Goal: Leave review/rating: Share an evaluation or opinion about a product, service, or content

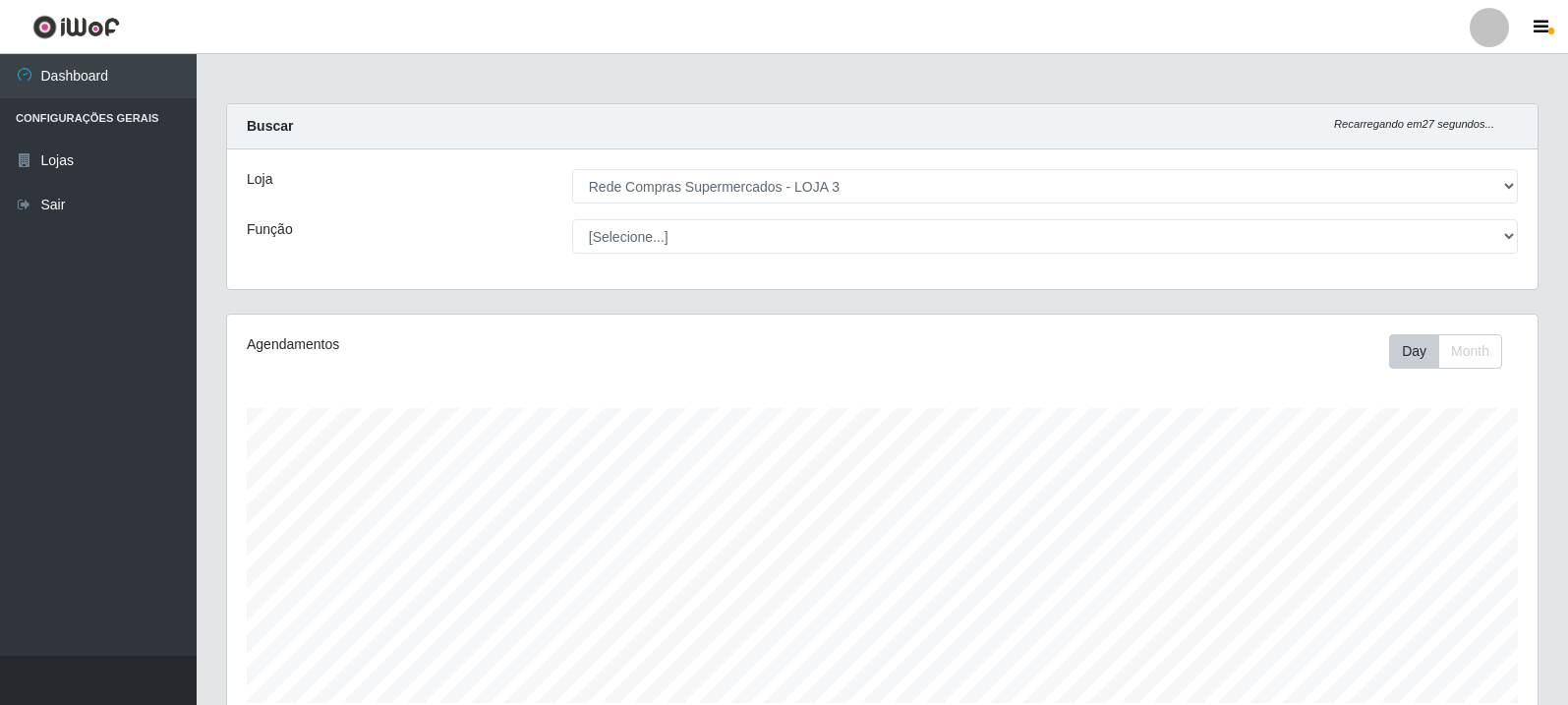
select select "162"
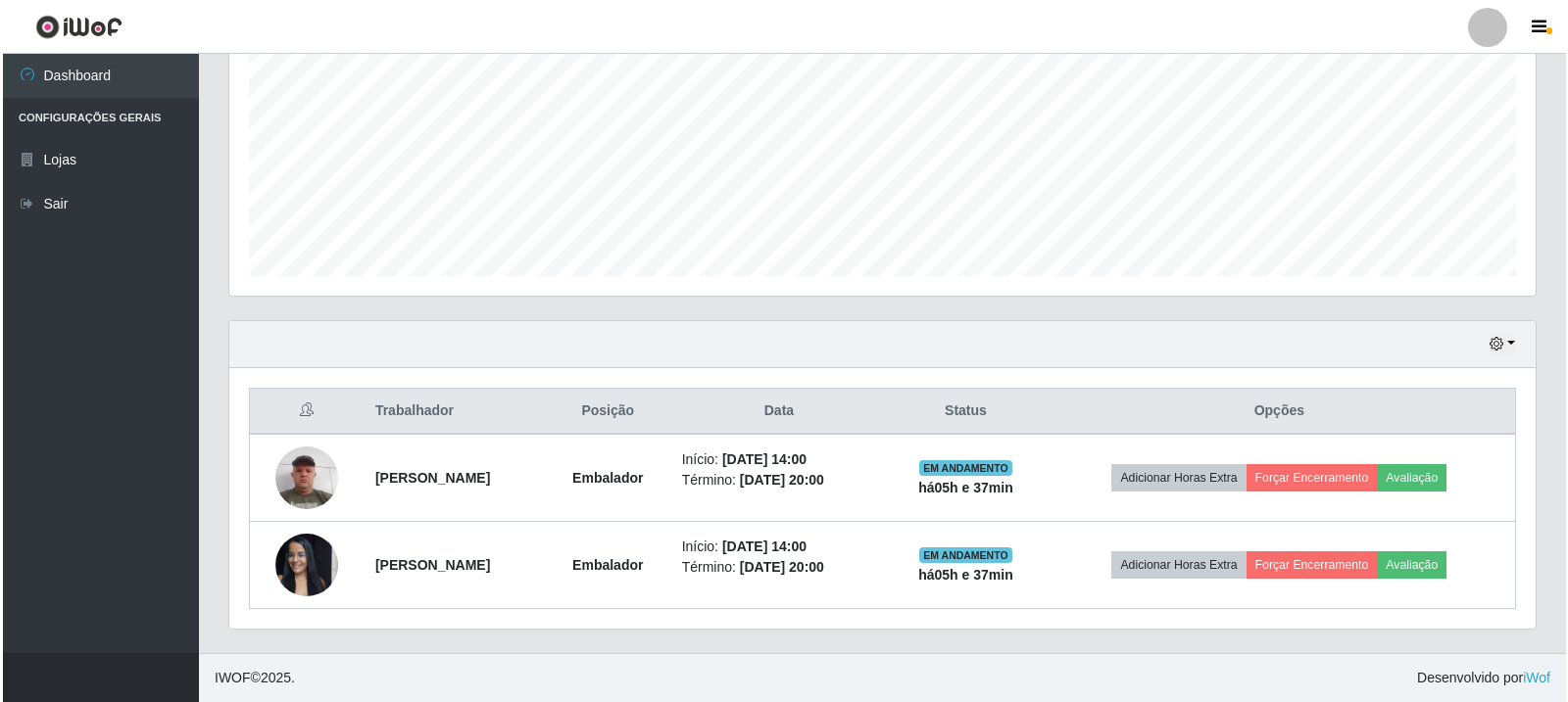
scroll to position [406, 1306]
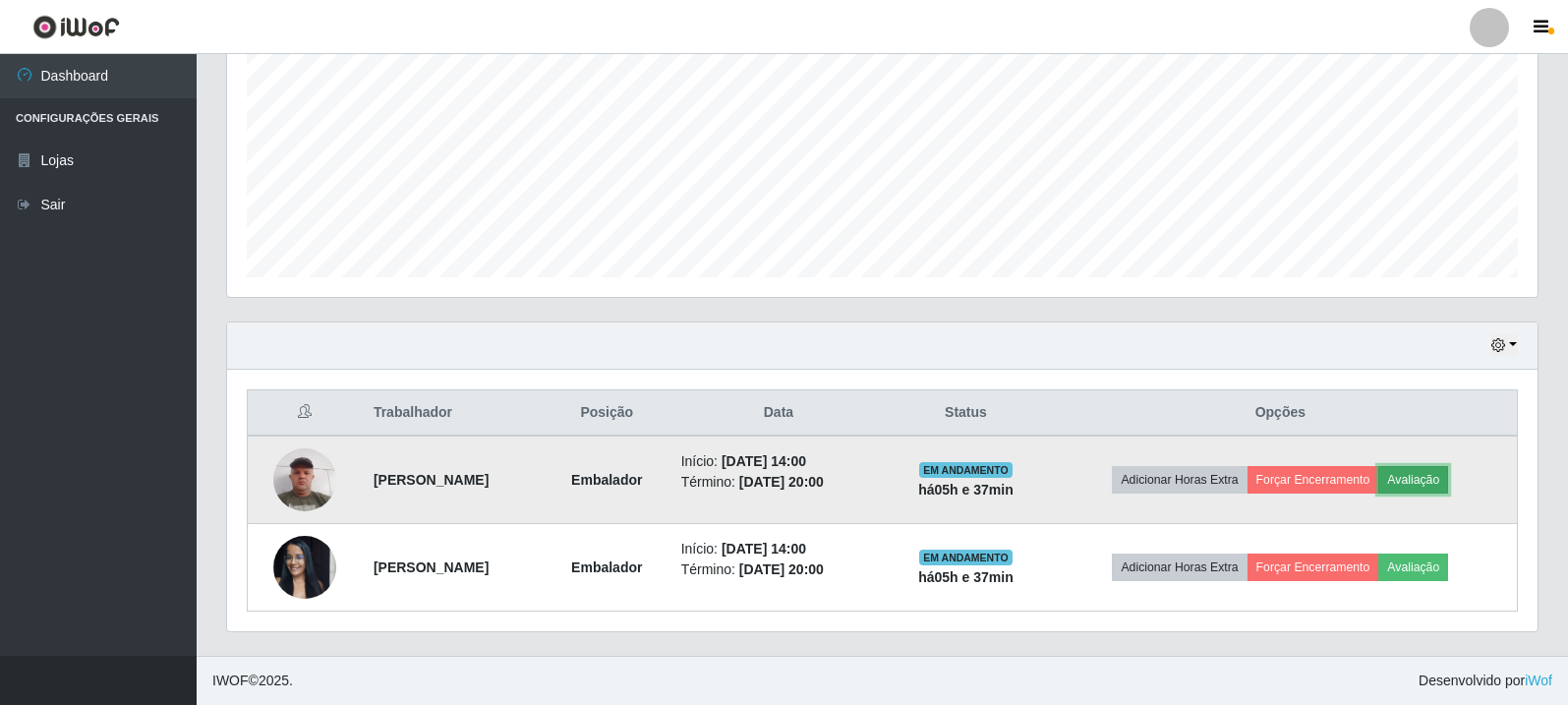
click at [1448, 482] on button "Avaliação" at bounding box center [1413, 480] width 70 height 28
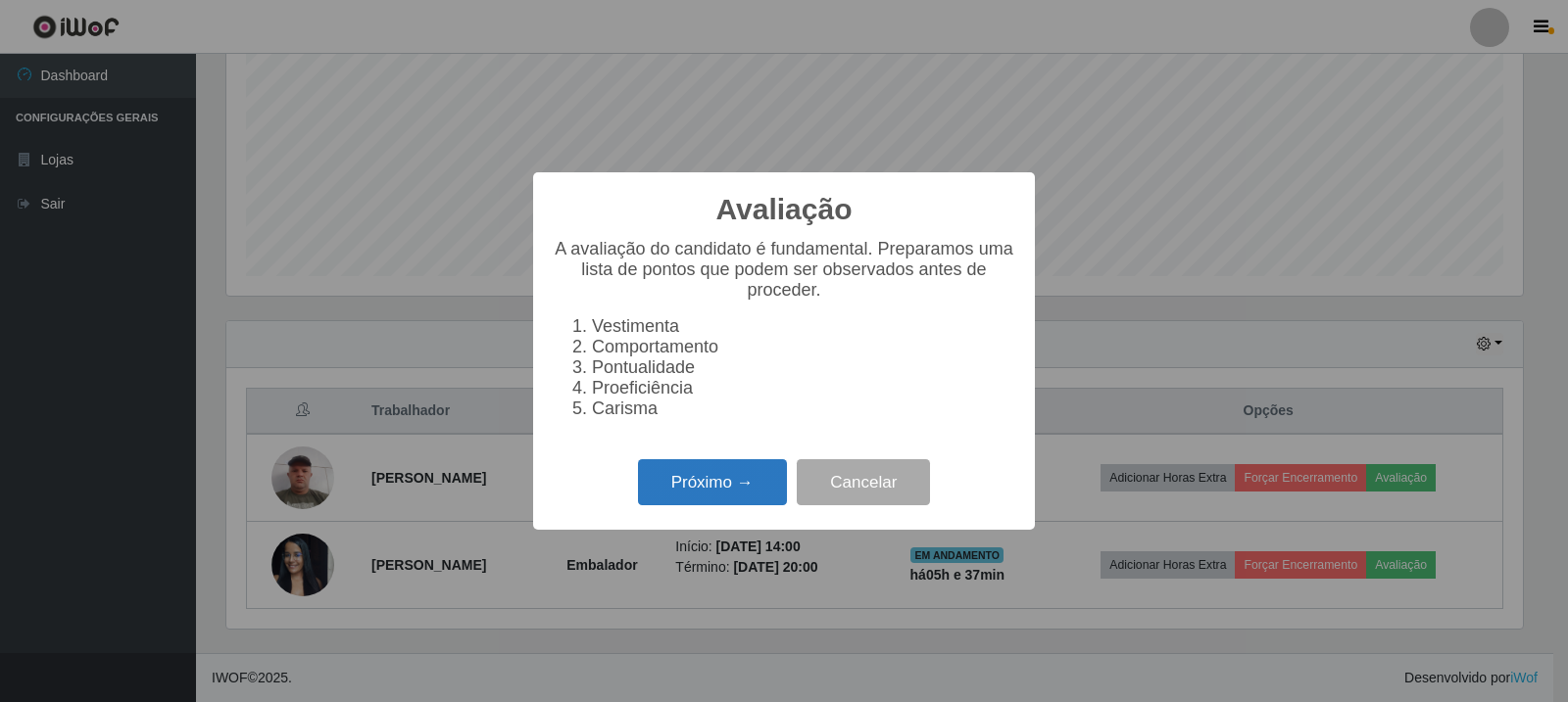
click at [730, 502] on button "Próximo →" at bounding box center [712, 482] width 149 height 46
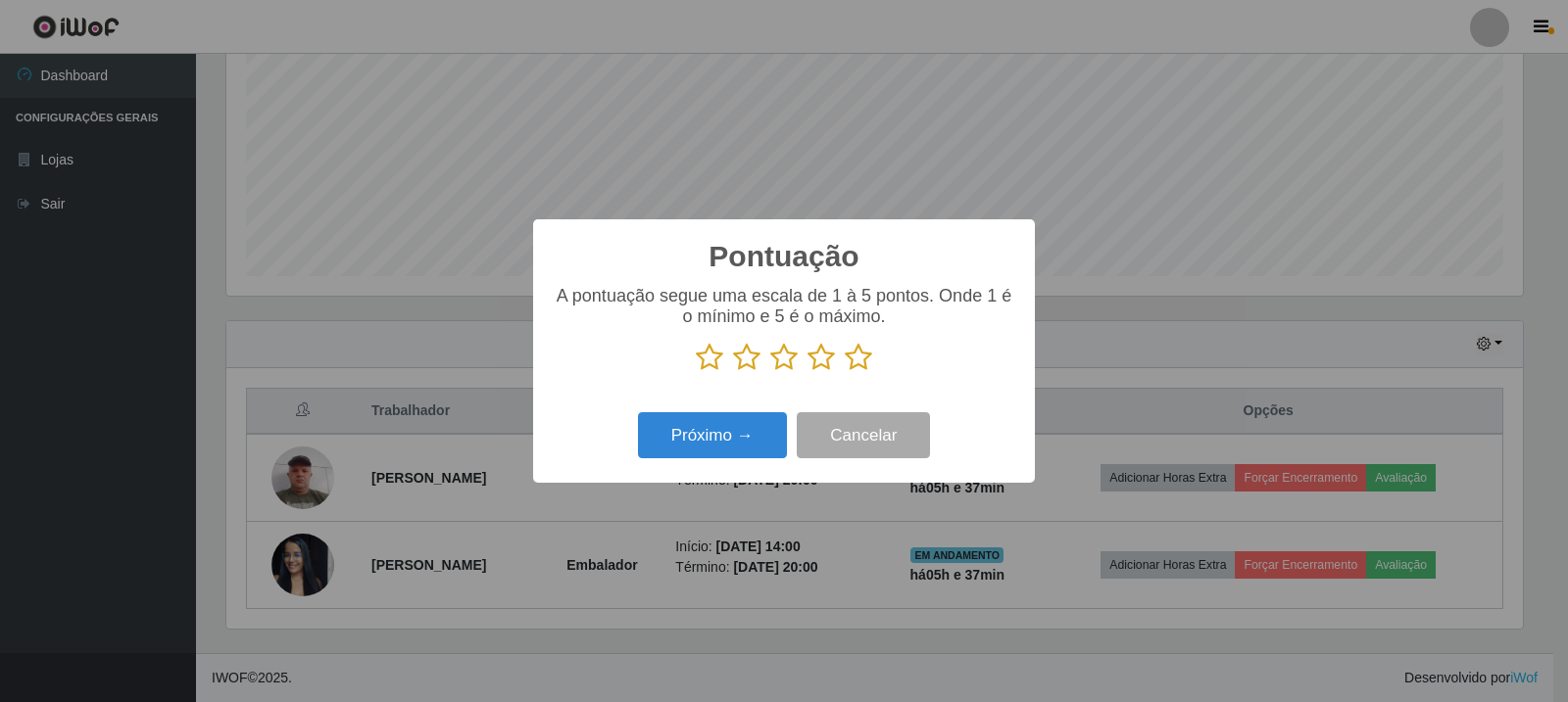
click at [841, 358] on p at bounding box center [784, 357] width 462 height 30
click at [867, 372] on icon at bounding box center [859, 357] width 28 height 30
click at [845, 372] on input "radio" at bounding box center [845, 372] width 0 height 0
click at [744, 418] on button "Próximo →" at bounding box center [712, 435] width 149 height 46
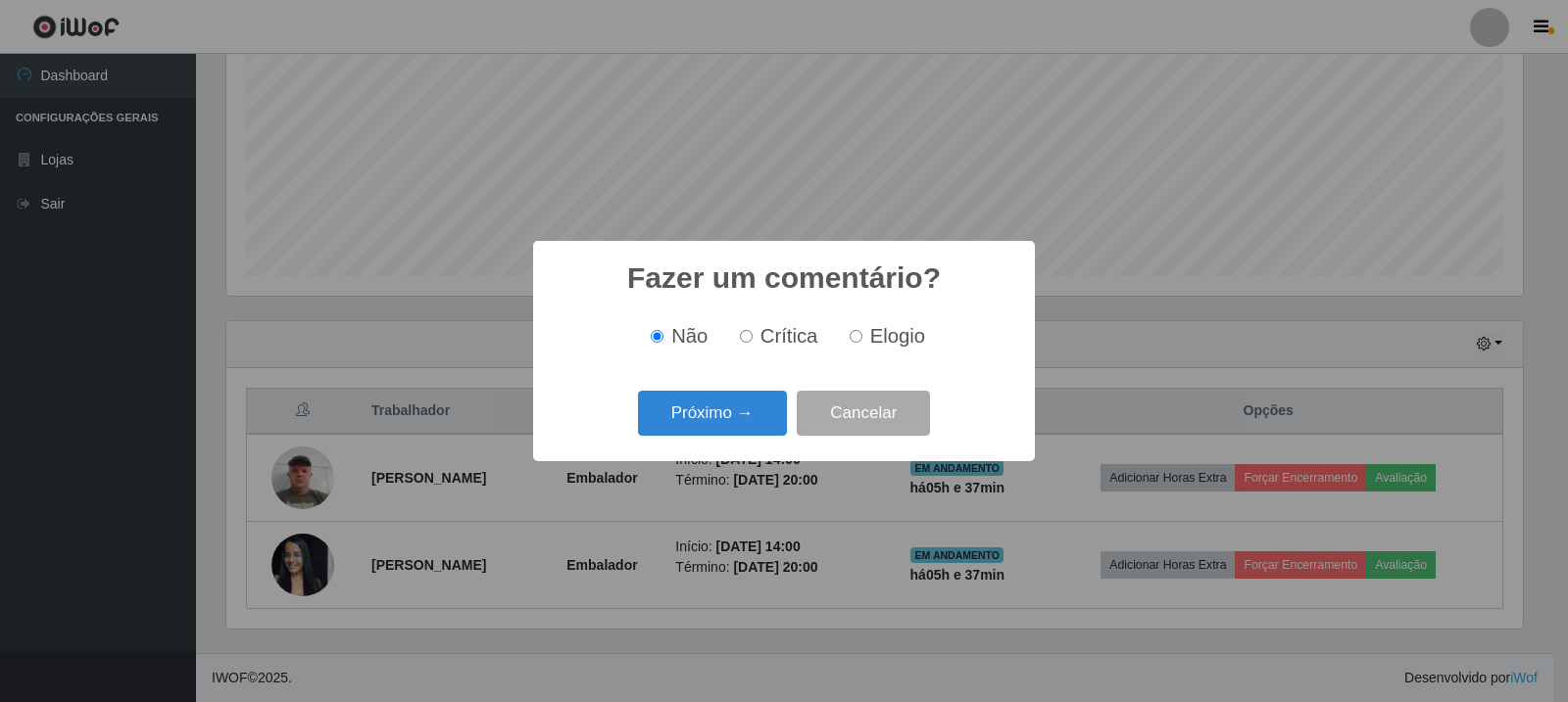
click at [883, 335] on span "Elogio" at bounding box center [897, 337] width 55 height 22
click at [863, 335] on input "Elogio" at bounding box center [856, 336] width 13 height 13
radio input "true"
click at [768, 415] on button "Próximo →" at bounding box center [712, 413] width 149 height 46
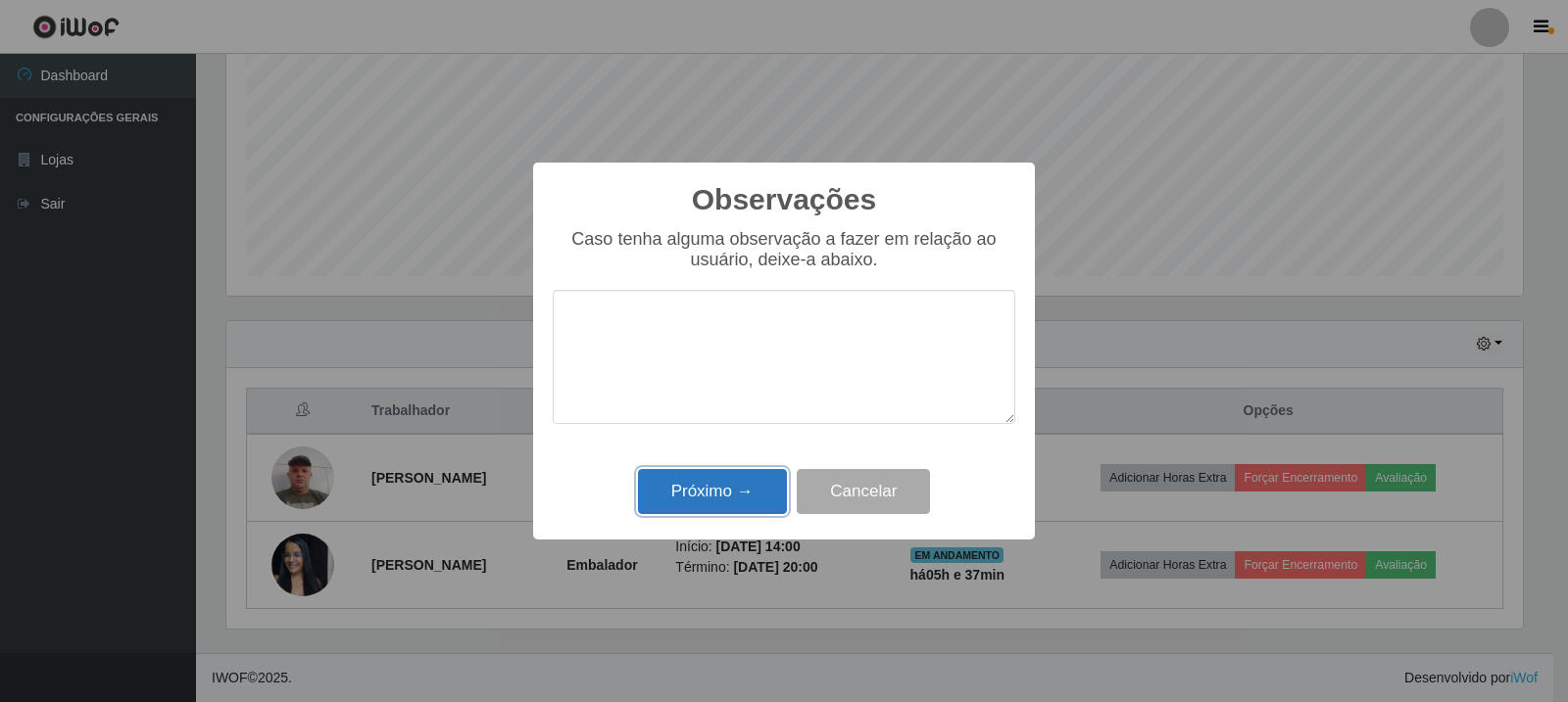
click at [737, 499] on button "Próximo →" at bounding box center [712, 492] width 149 height 46
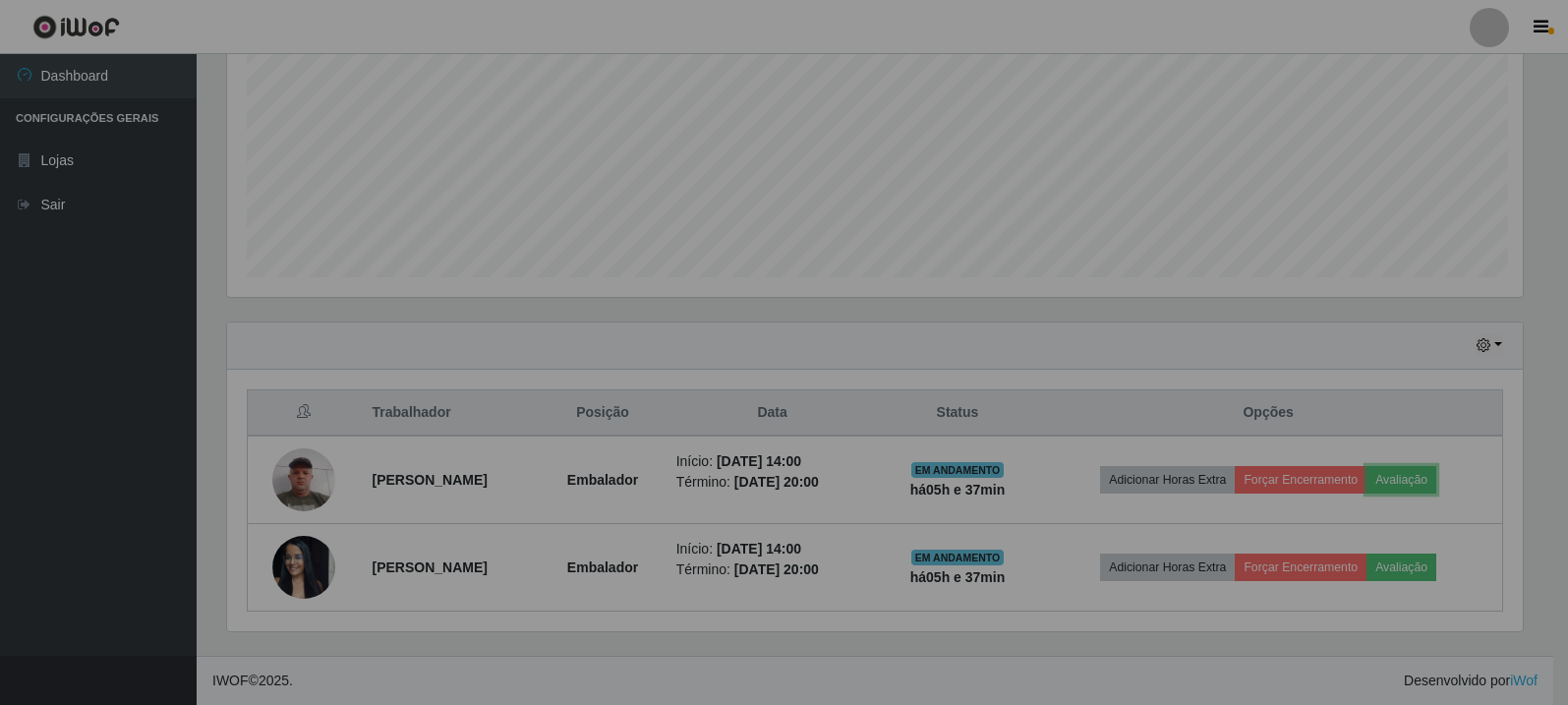
scroll to position [408, 1310]
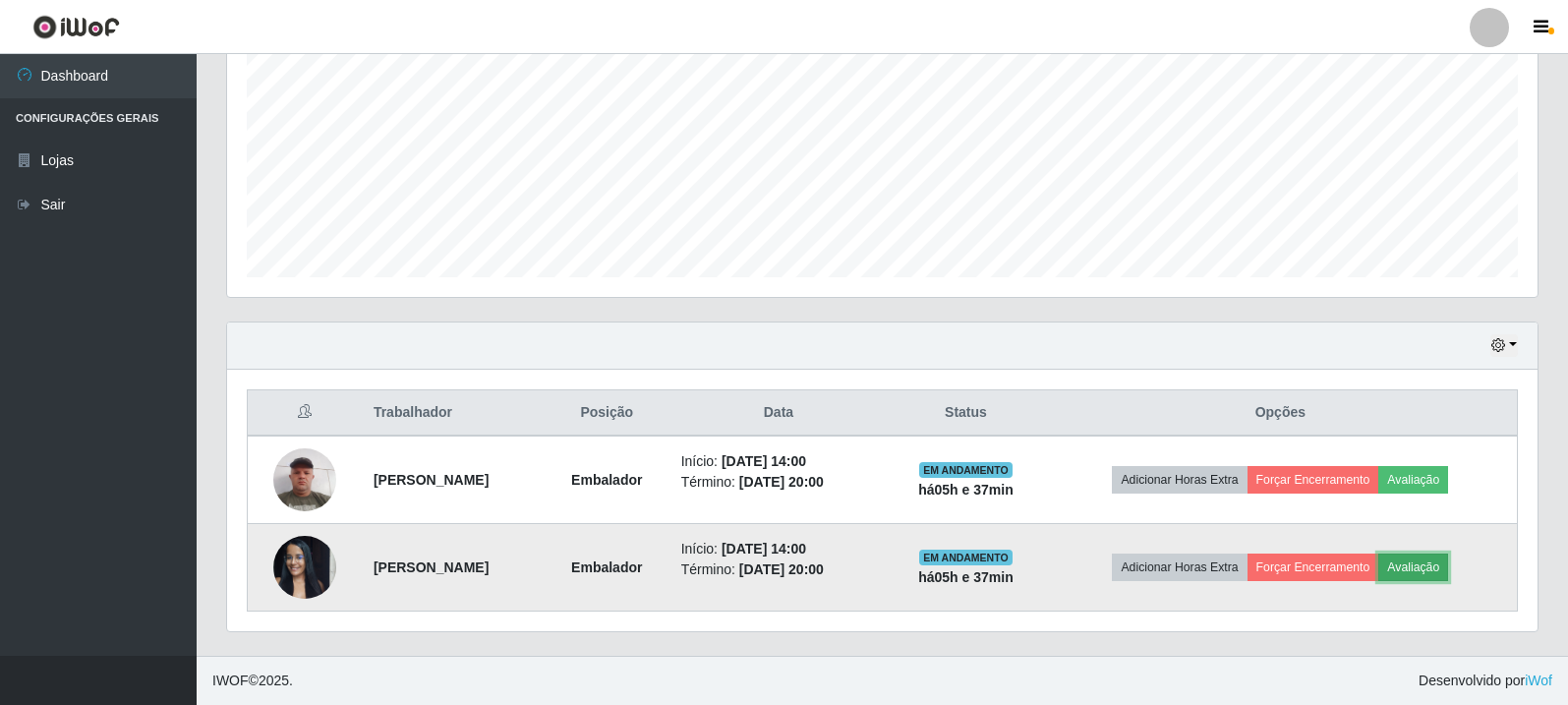
click at [1448, 573] on button "Avaliação" at bounding box center [1413, 568] width 70 height 28
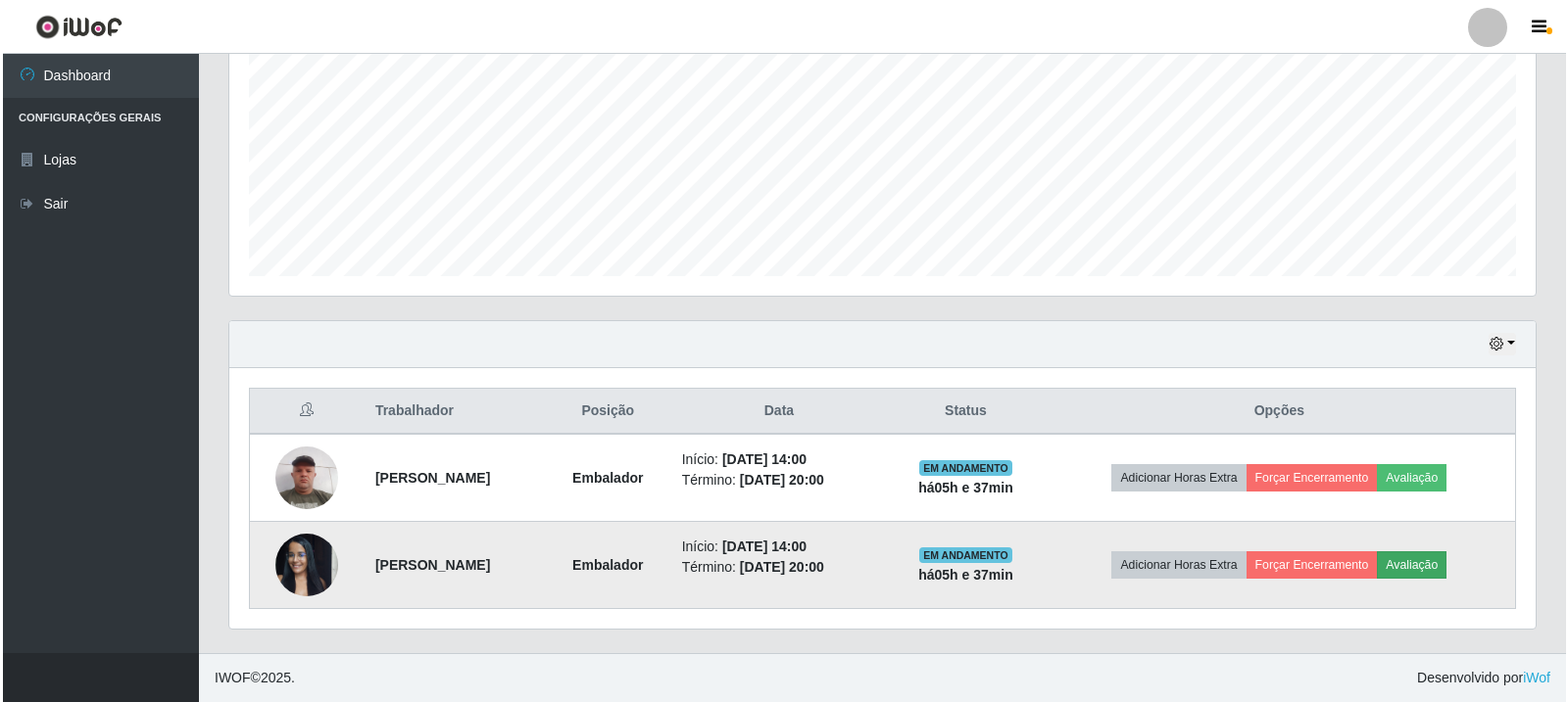
scroll to position [406, 1296]
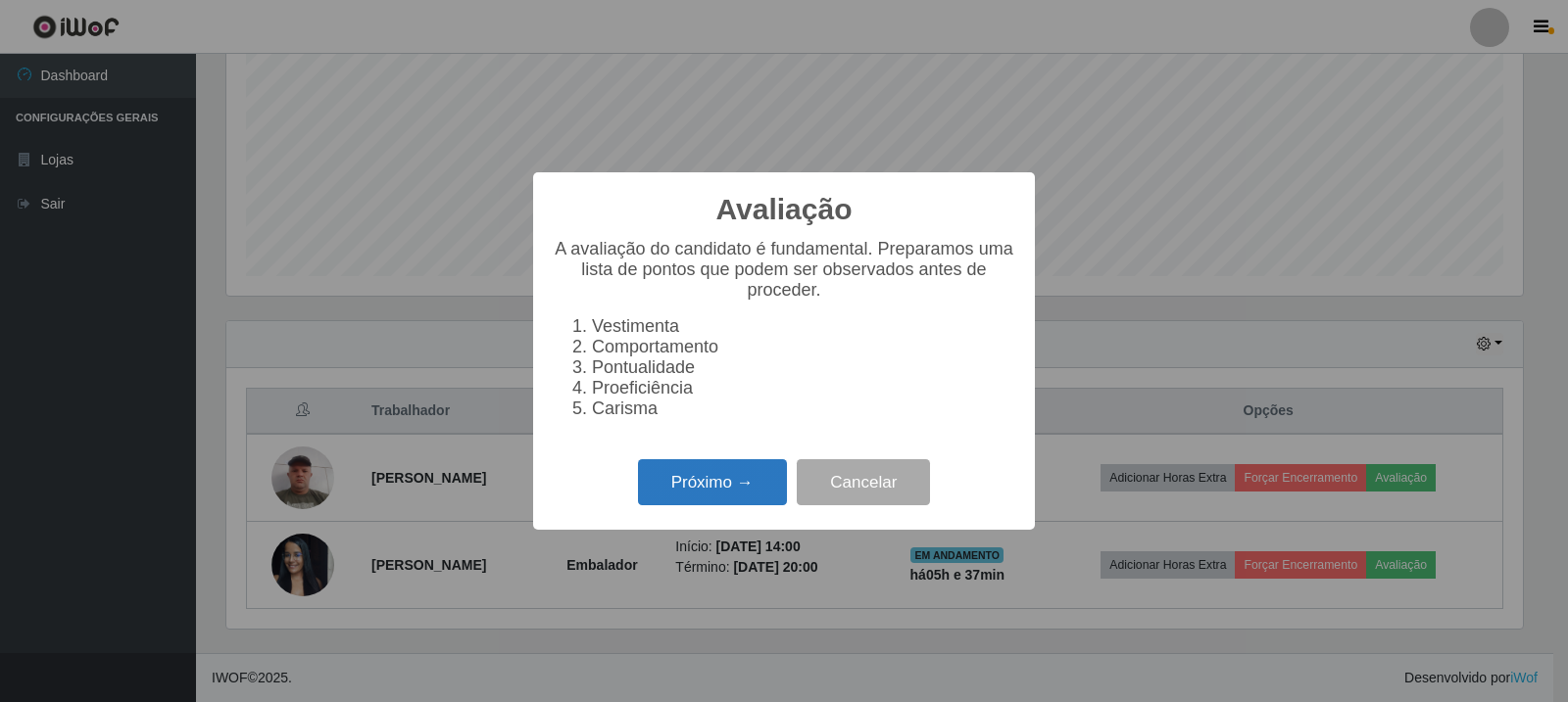
click at [779, 498] on button "Próximo →" at bounding box center [712, 482] width 149 height 46
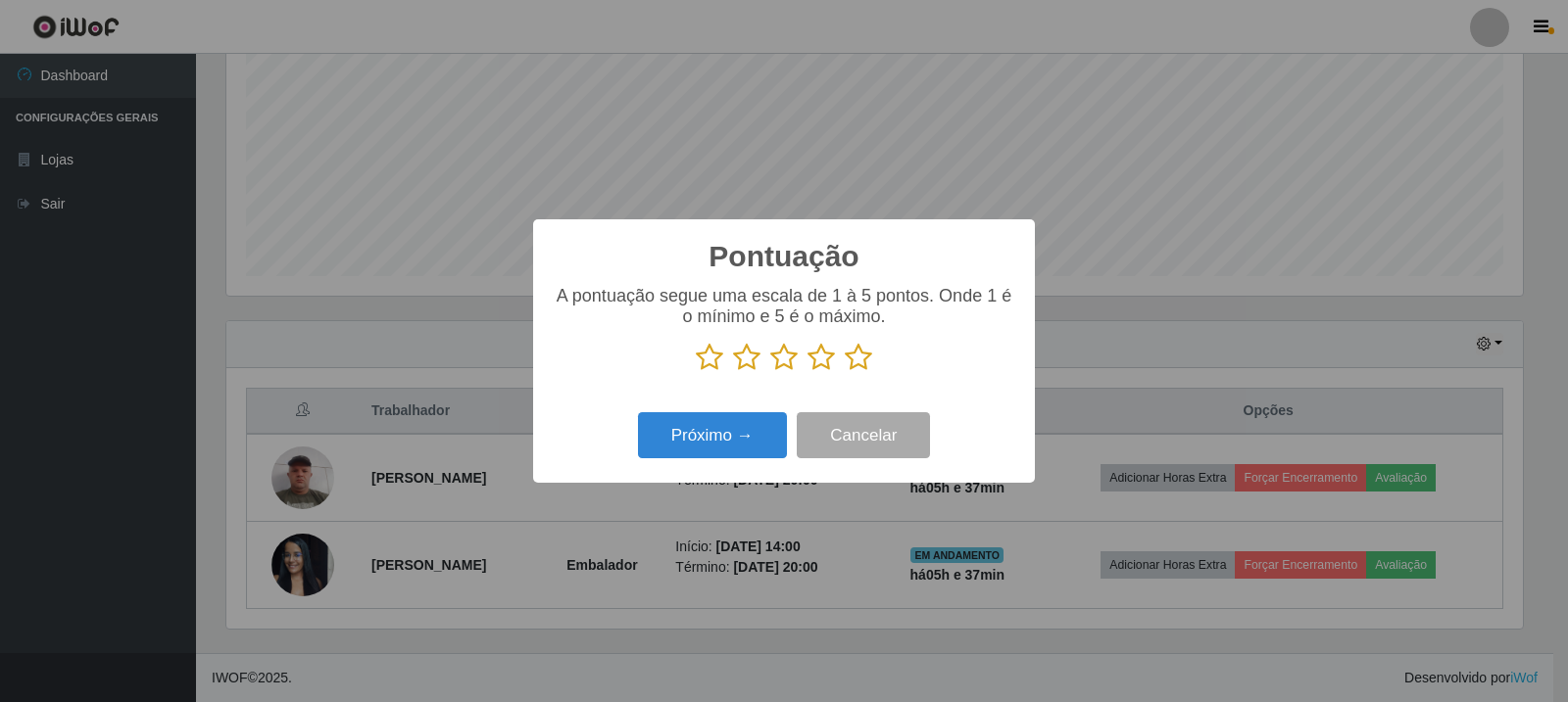
scroll to position [979068, 978613]
click at [859, 371] on icon at bounding box center [859, 357] width 28 height 30
click at [845, 372] on input "radio" at bounding box center [845, 372] width 0 height 0
click at [756, 438] on button "Próximo →" at bounding box center [712, 435] width 149 height 46
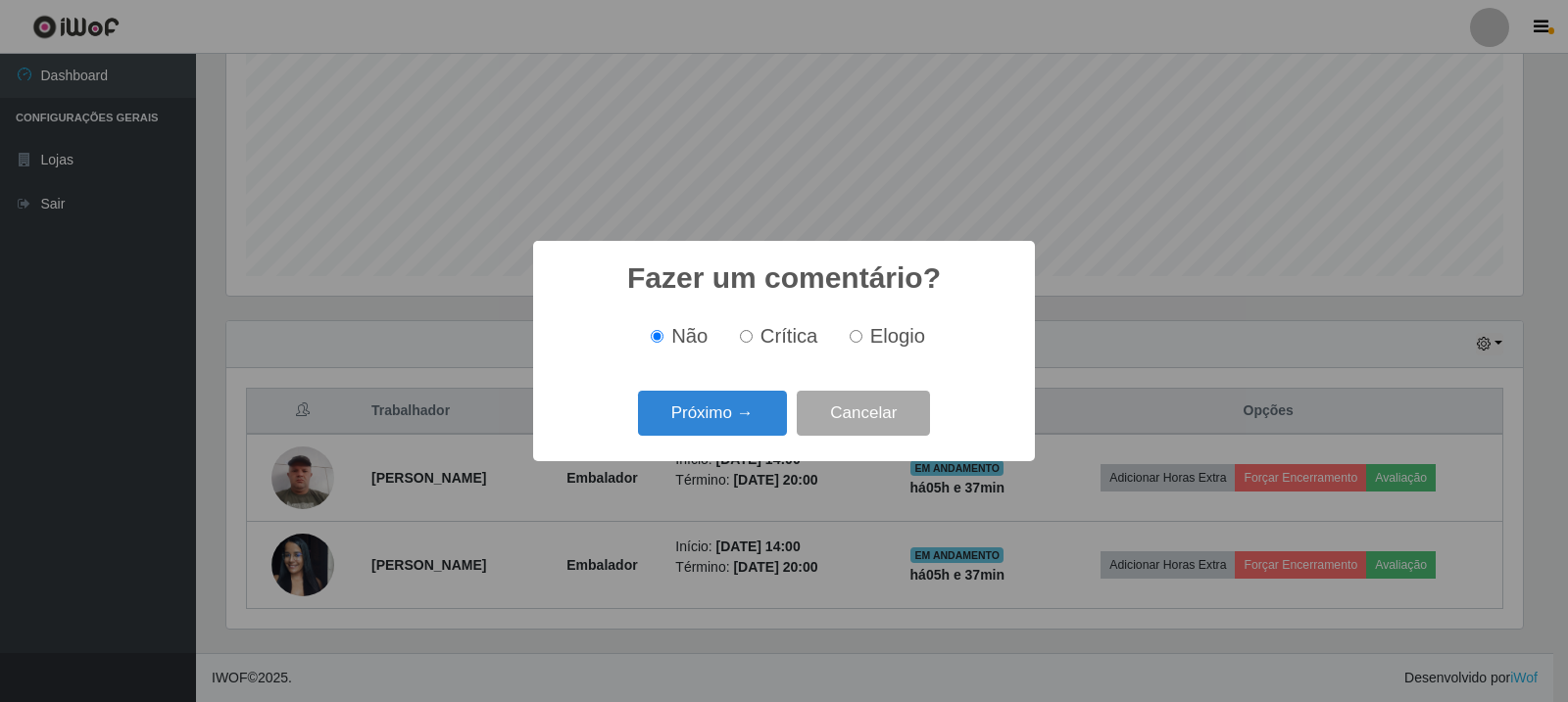
click at [889, 342] on span "Elogio" at bounding box center [897, 337] width 55 height 22
click at [863, 342] on input "Elogio" at bounding box center [856, 336] width 13 height 13
radio input "true"
click at [716, 439] on div "Próximo → Cancelar" at bounding box center [784, 413] width 462 height 56
click at [753, 389] on div "Próximo → Cancelar" at bounding box center [784, 413] width 462 height 56
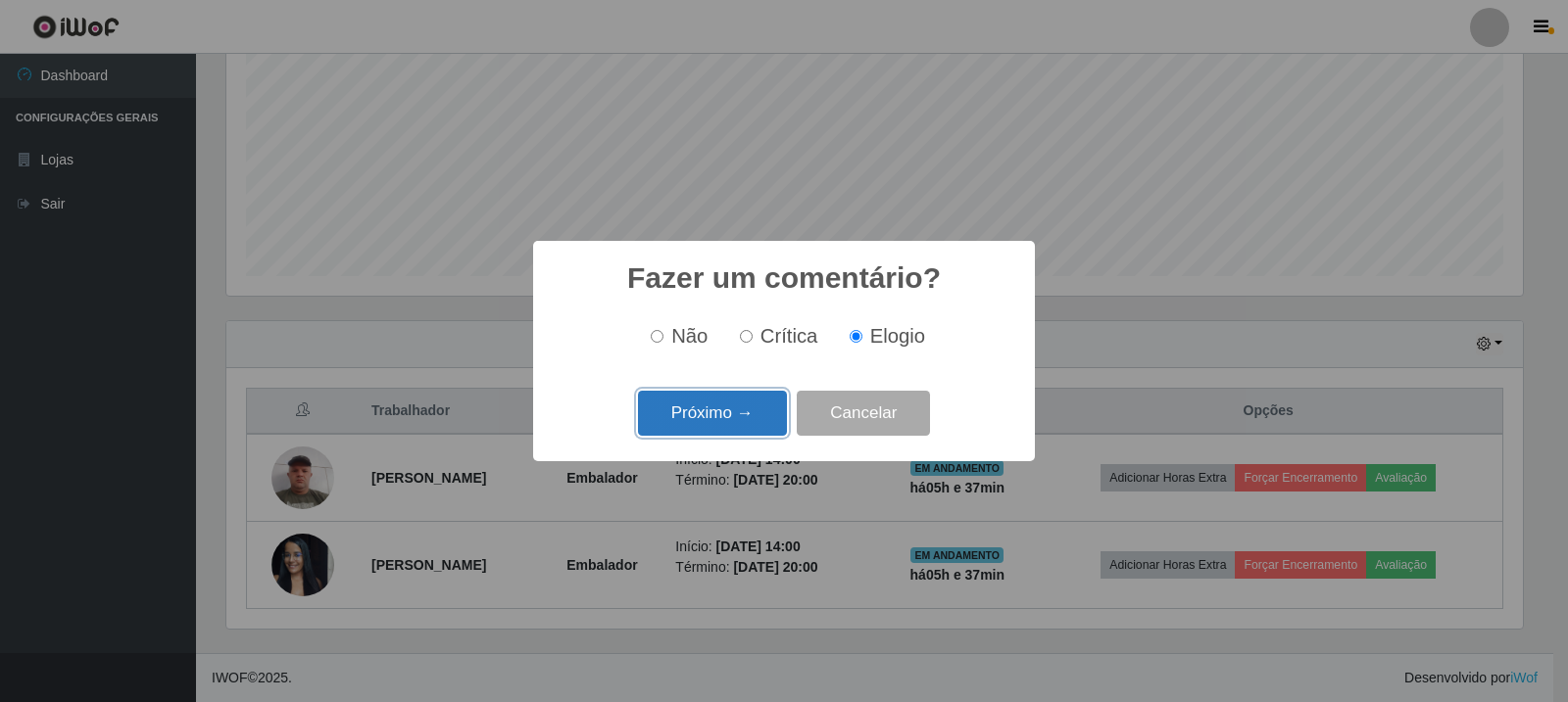
click at [752, 409] on button "Próximo →" at bounding box center [712, 413] width 149 height 46
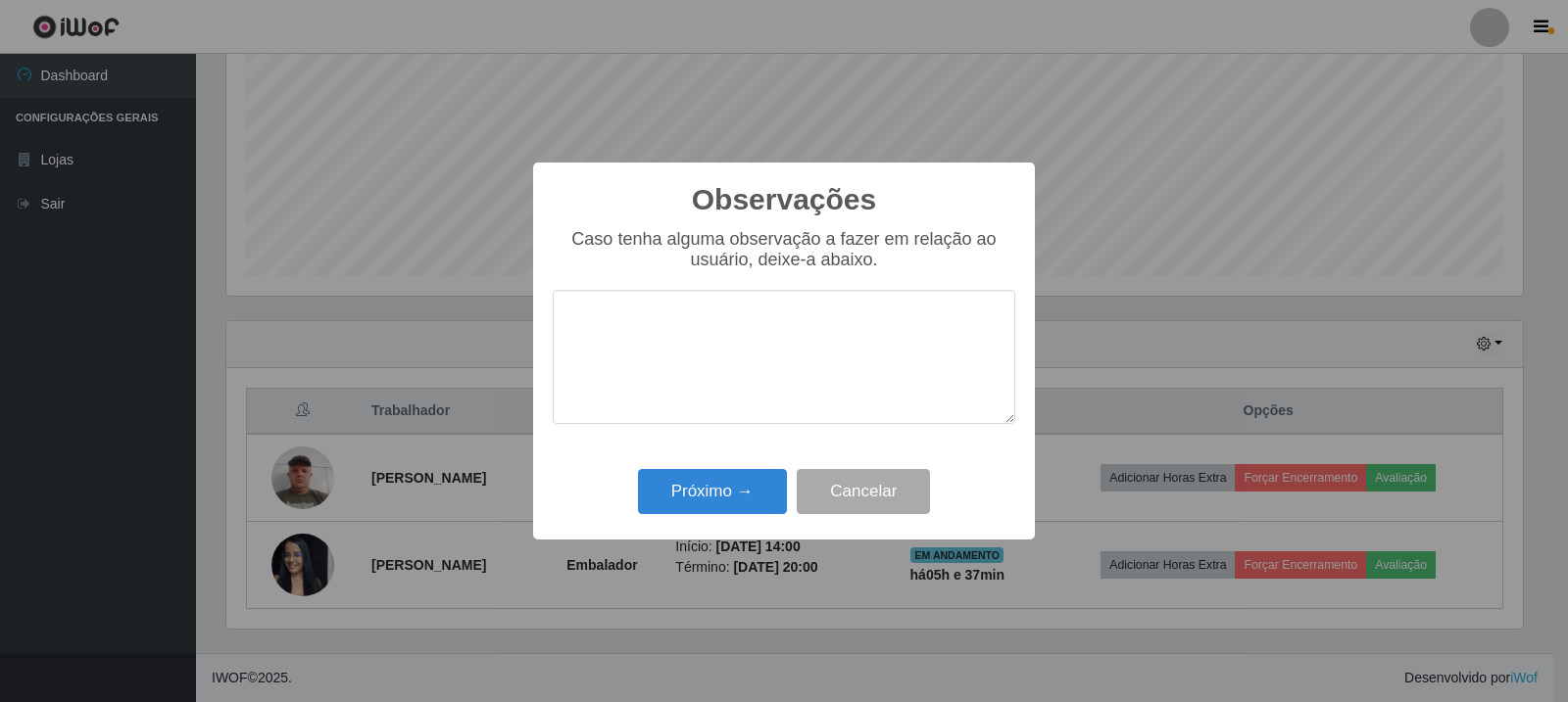
click at [771, 450] on div "Observações × Caso tenha alguma observação a fazer em relação ao usuário, deixe…" at bounding box center [784, 351] width 502 height 377
click at [731, 501] on button "Próximo →" at bounding box center [712, 492] width 149 height 46
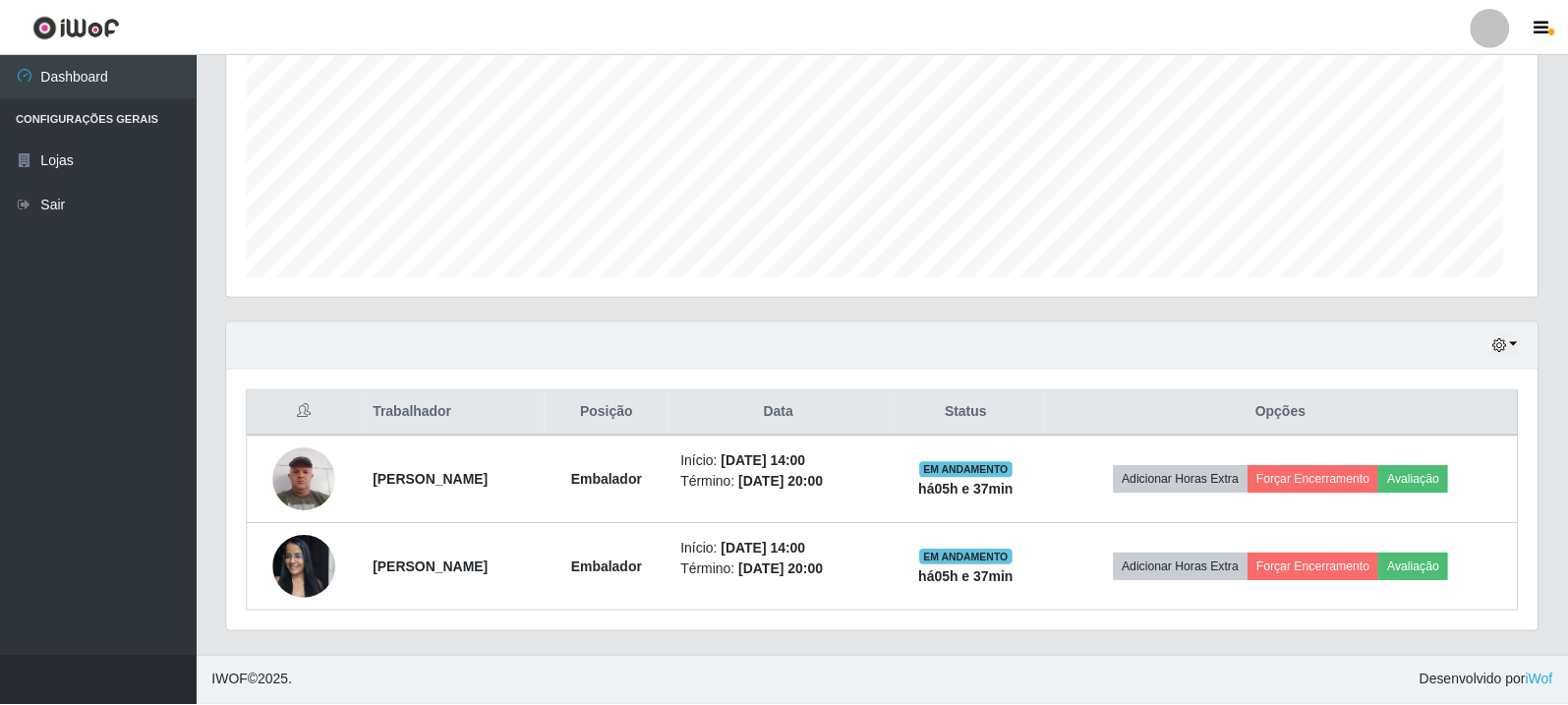
scroll to position [408, 1310]
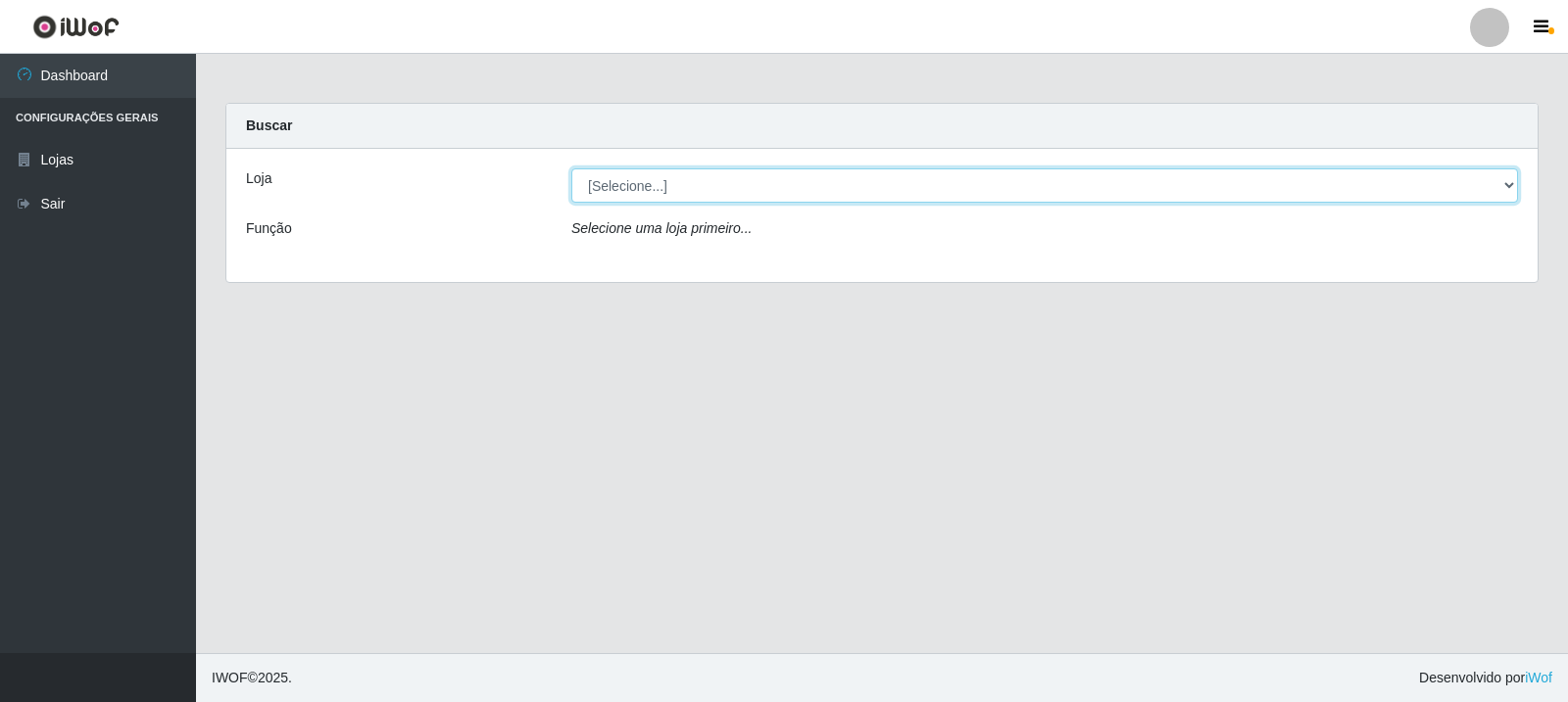
click at [724, 181] on select "[Selecione...] Rede Compras Supermercados - LOJA 3" at bounding box center [1044, 185] width 946 height 34
select select "162"
click at [571, 168] on select "[Selecione...] Rede Compras Supermercados - LOJA 3" at bounding box center [1044, 185] width 946 height 34
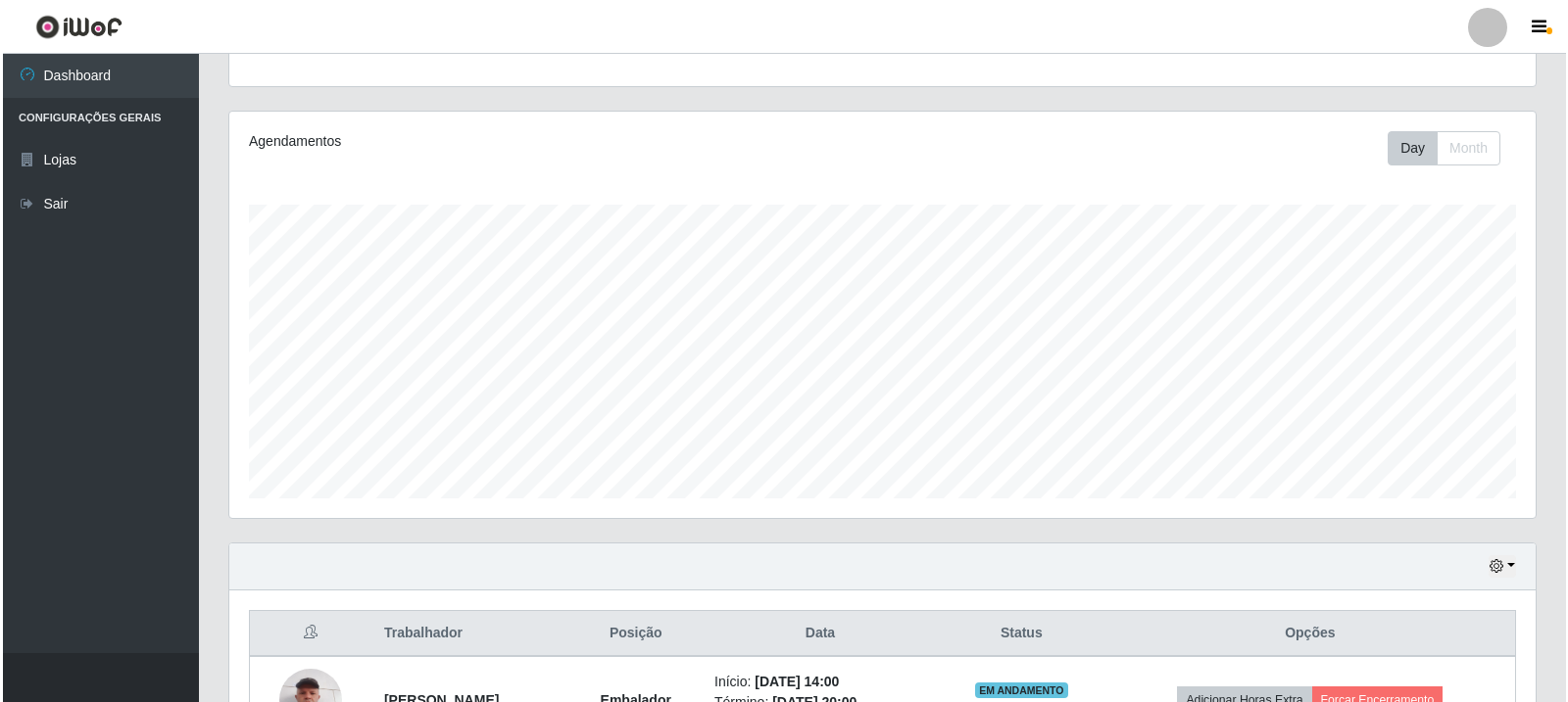
scroll to position [424, 0]
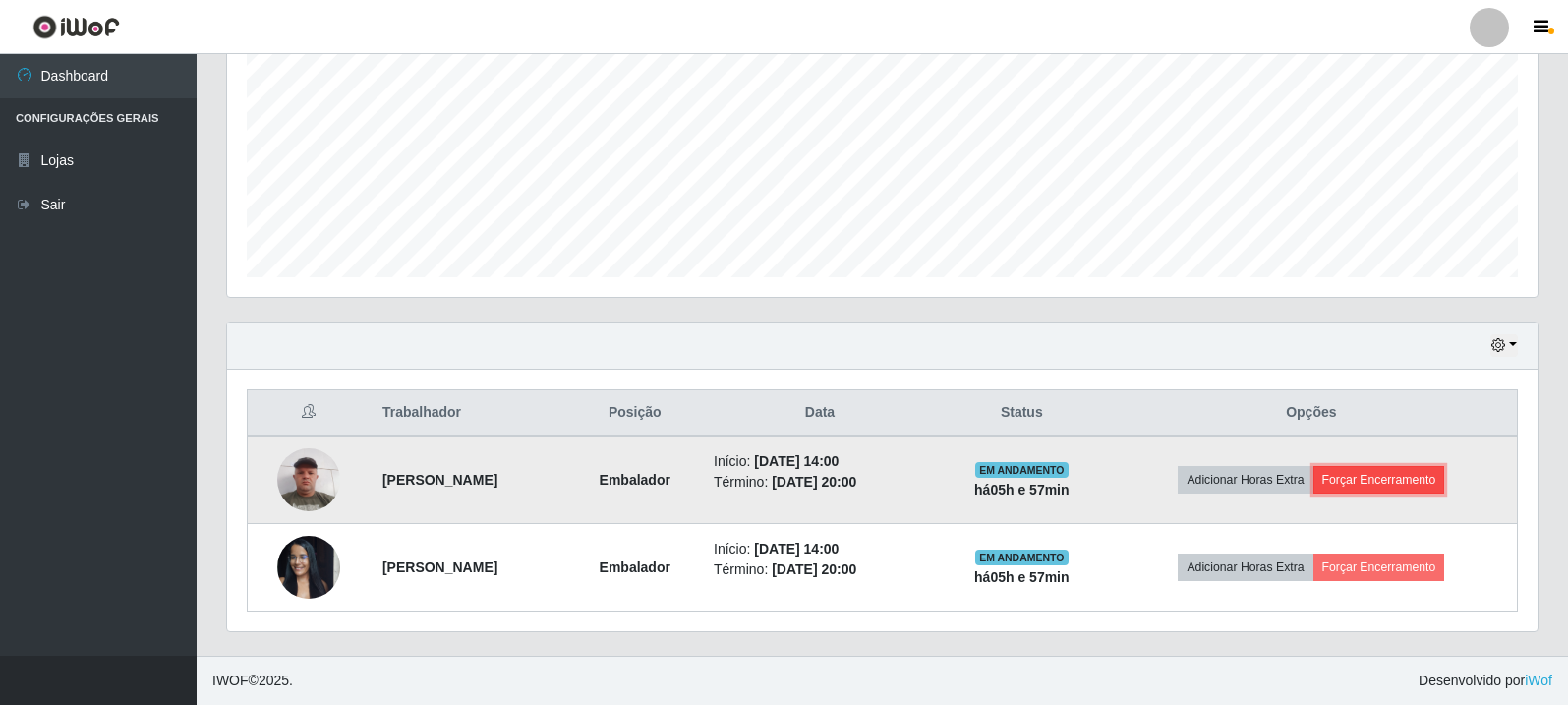
click at [1445, 476] on button "Forçar Encerramento" at bounding box center [1379, 480] width 132 height 28
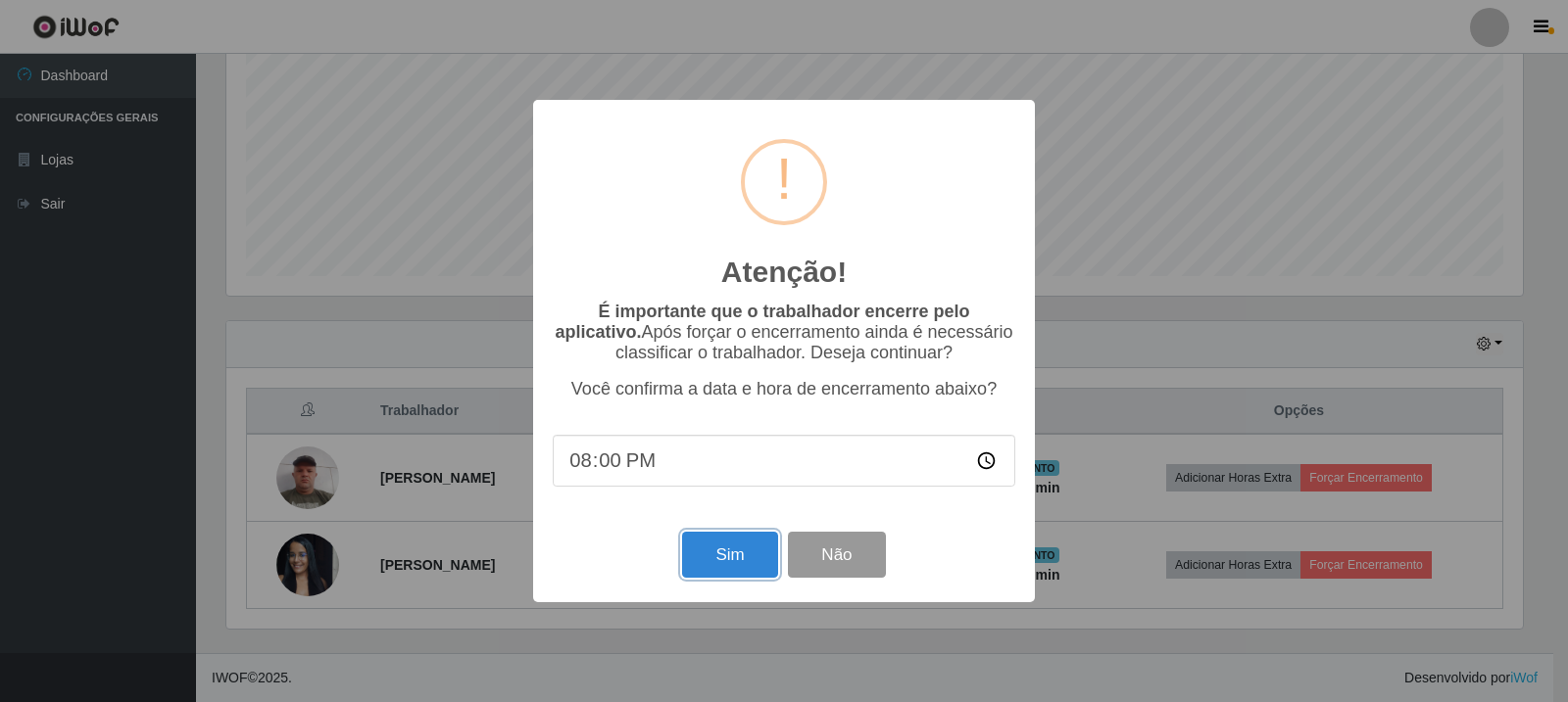
click at [699, 556] on button "Sim" at bounding box center [729, 555] width 95 height 46
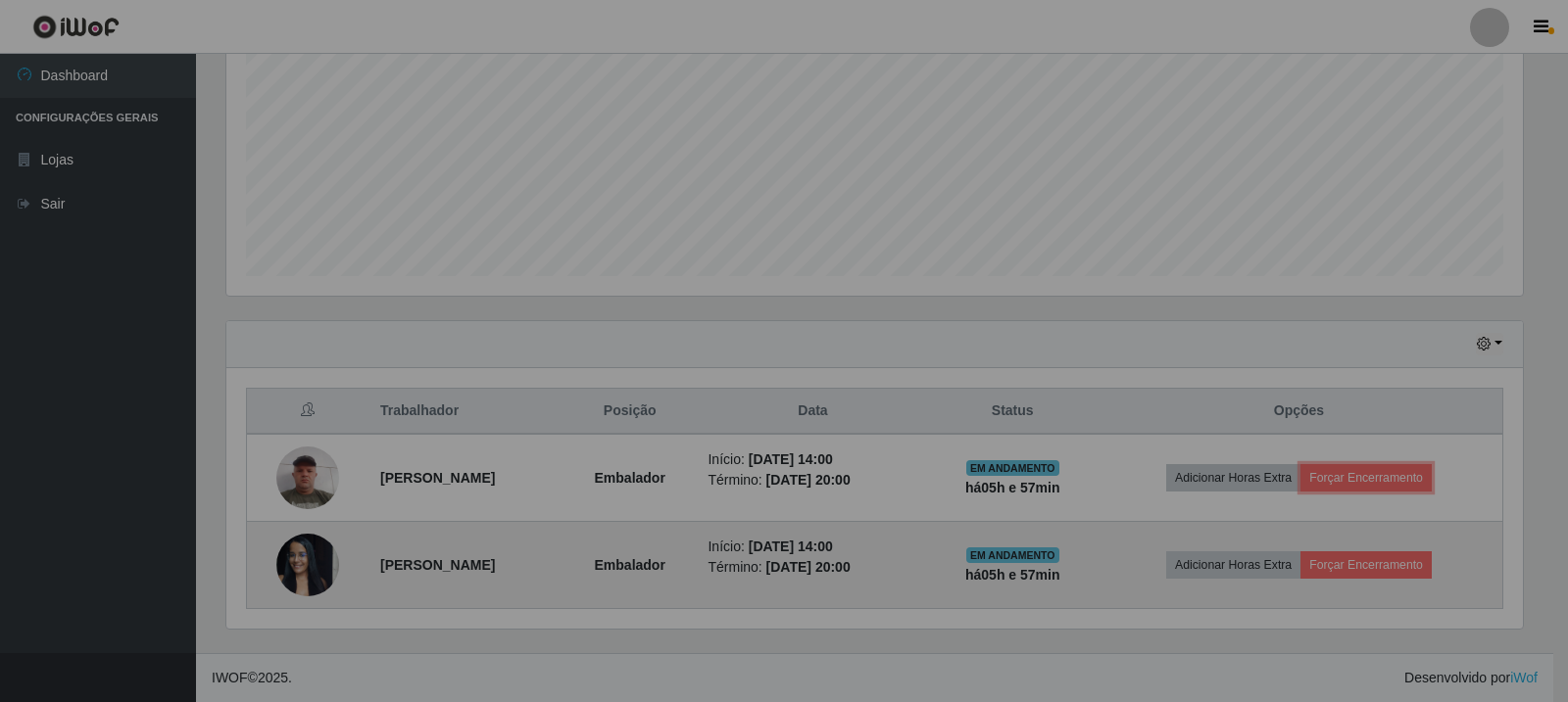
scroll to position [406, 1306]
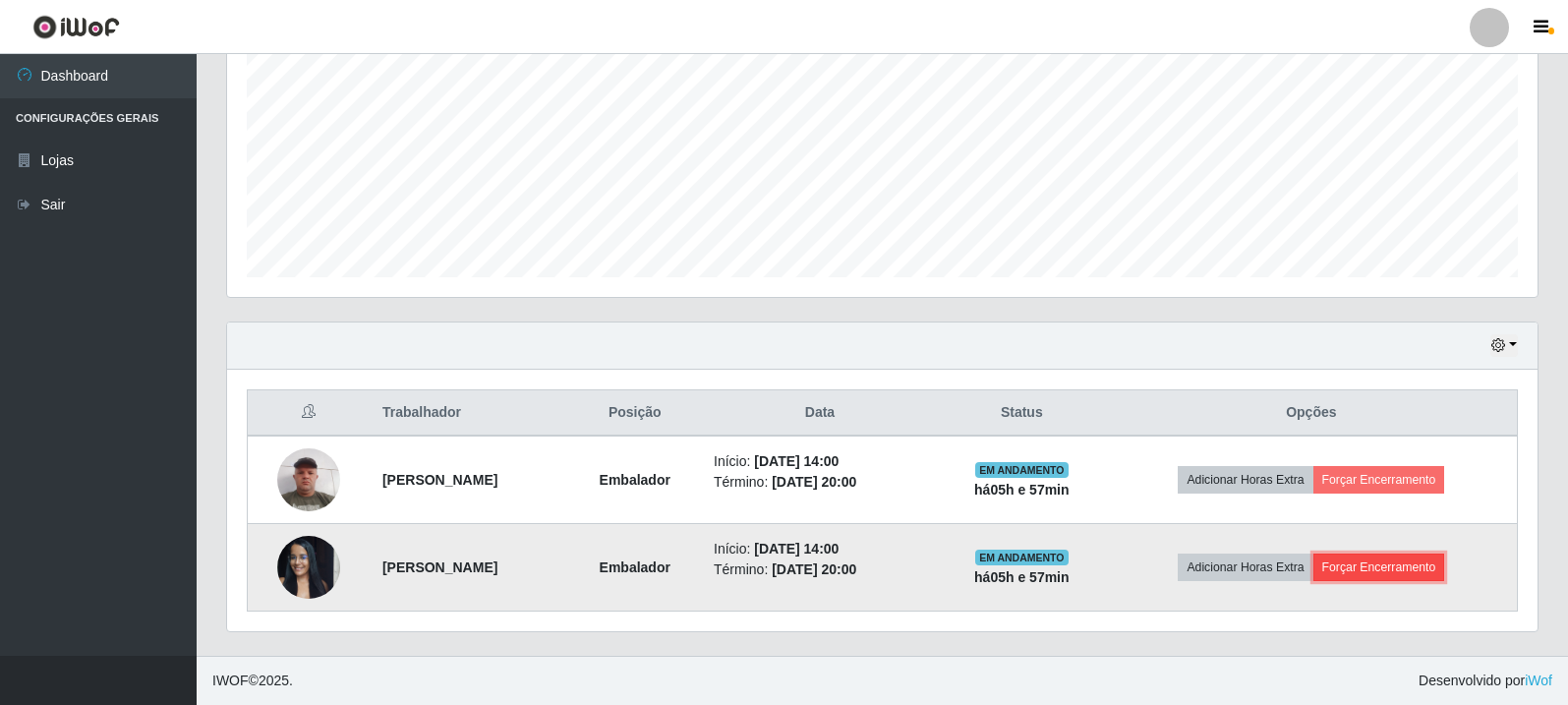
click at [1429, 563] on button "Forçar Encerramento" at bounding box center [1379, 568] width 132 height 28
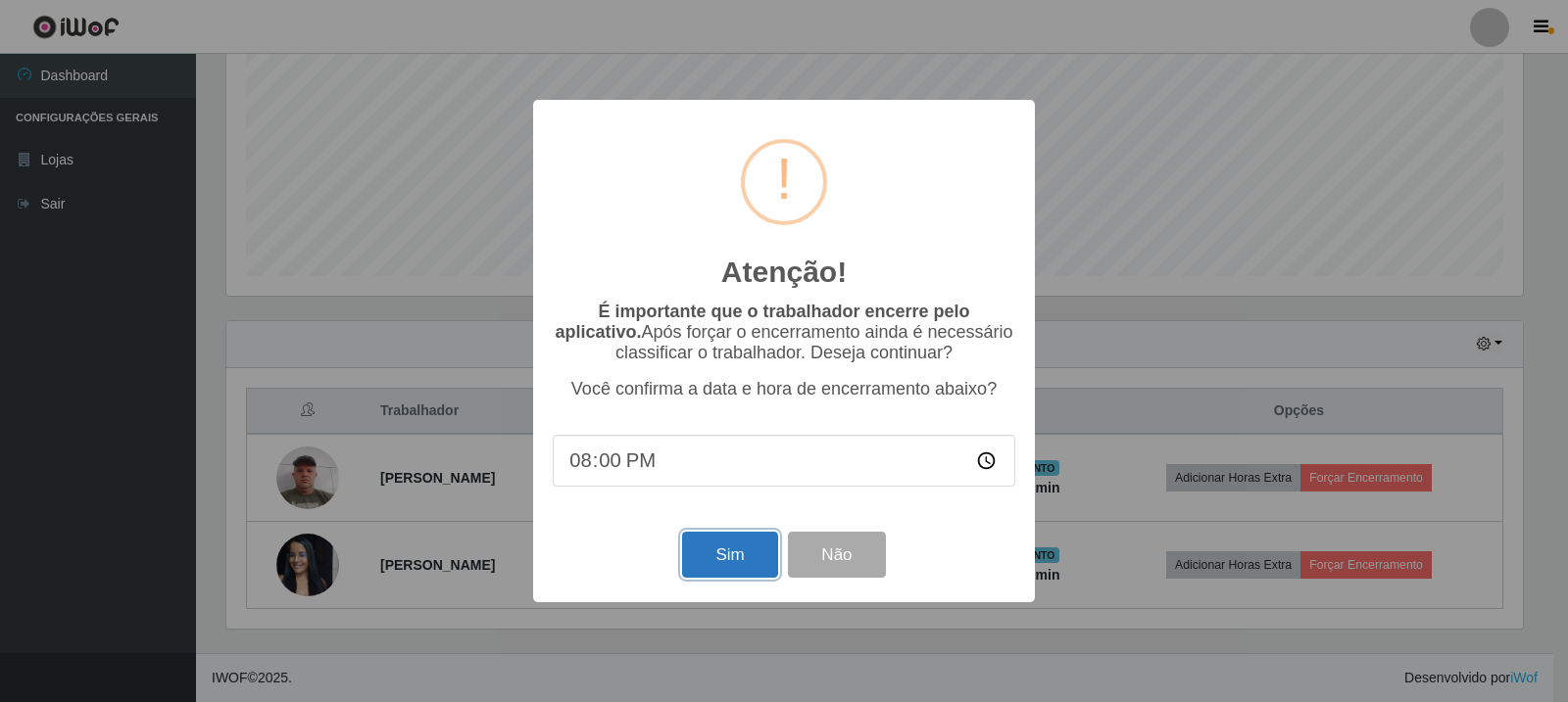
drag, startPoint x: 738, startPoint y: 557, endPoint x: 771, endPoint y: 534, distance: 40.2
click at [740, 557] on button "Sim" at bounding box center [729, 555] width 95 height 46
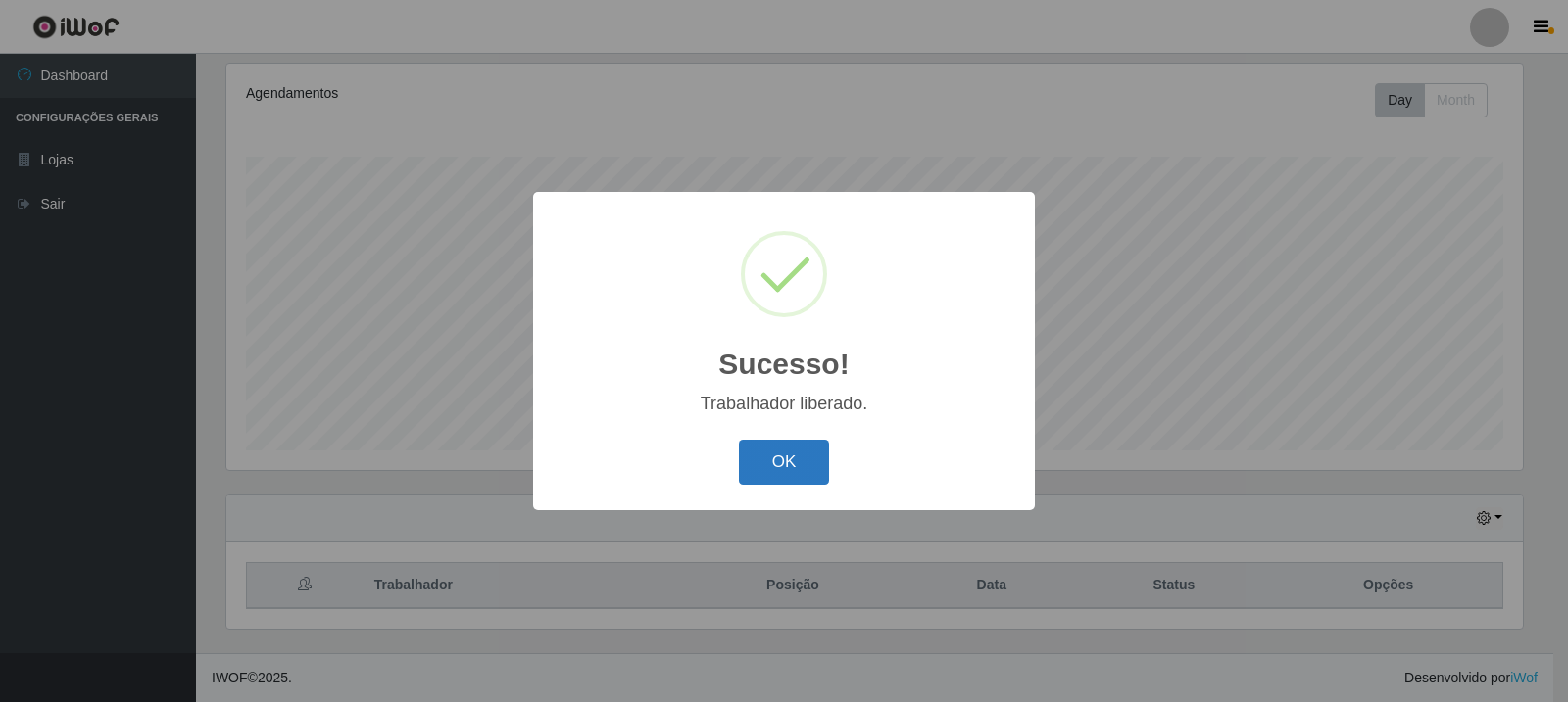
click at [787, 450] on button "OK" at bounding box center [784, 463] width 91 height 46
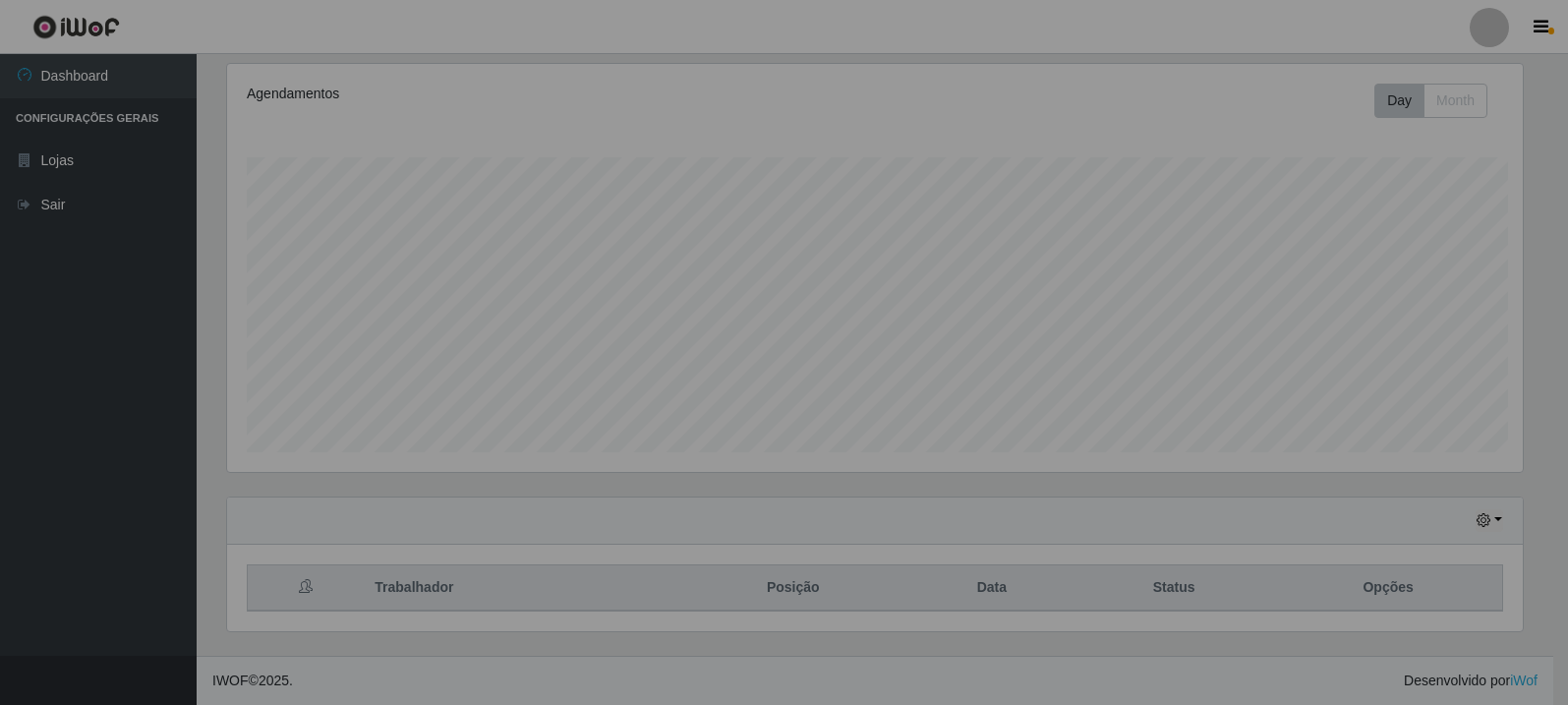
scroll to position [408, 1310]
